Goal: Navigation & Orientation: Find specific page/section

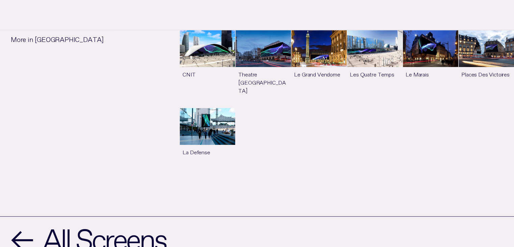
scroll to position [575, 0]
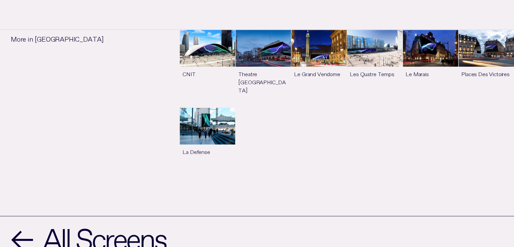
click at [281, 49] on link "See more" at bounding box center [263, 68] width 55 height 77
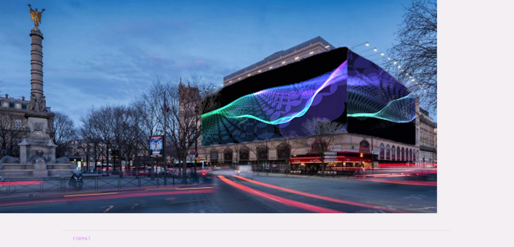
scroll to position [203, 0]
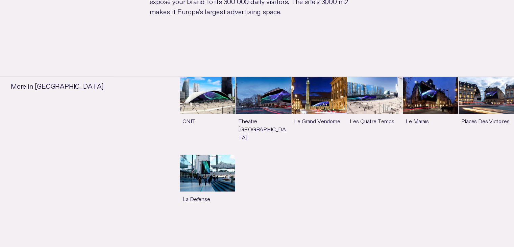
scroll to position [527, 0]
click at [221, 155] on link "See more" at bounding box center [207, 185] width 55 height 61
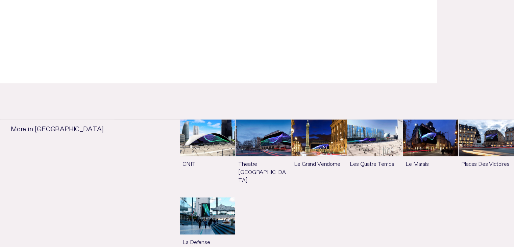
scroll to position [304, 0]
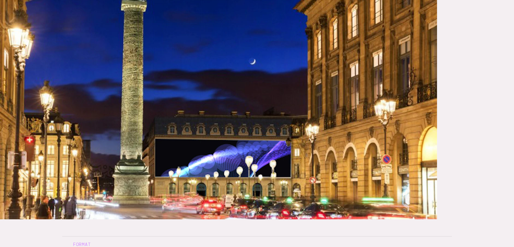
scroll to position [169, 0]
